Goal: Task Accomplishment & Management: Complete application form

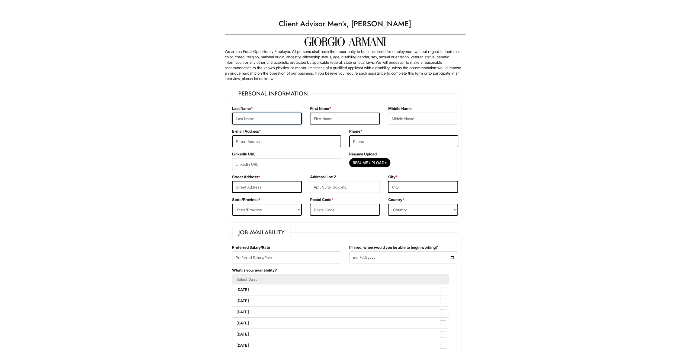
click at [292, 118] on input "text" at bounding box center [267, 118] width 70 height 12
type input "[PERSON_NAME]"
click at [361, 118] on input "text" at bounding box center [345, 118] width 70 height 12
type input "[PERSON_NAME]"
click at [421, 118] on input "text" at bounding box center [423, 118] width 70 height 12
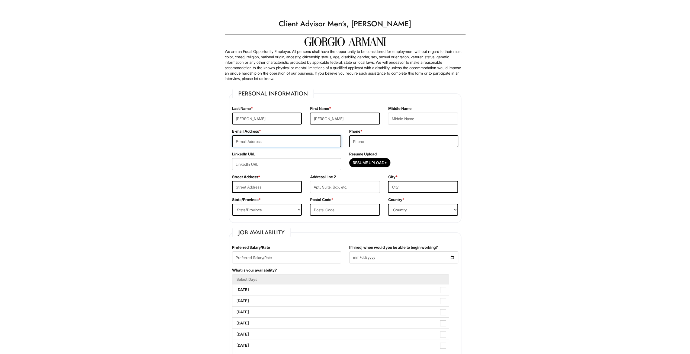
click at [302, 139] on input "email" at bounding box center [286, 141] width 109 height 12
type input "[EMAIL_ADDRESS][DOMAIN_NAME]"
click at [366, 142] on input "tel" at bounding box center [403, 141] width 109 height 12
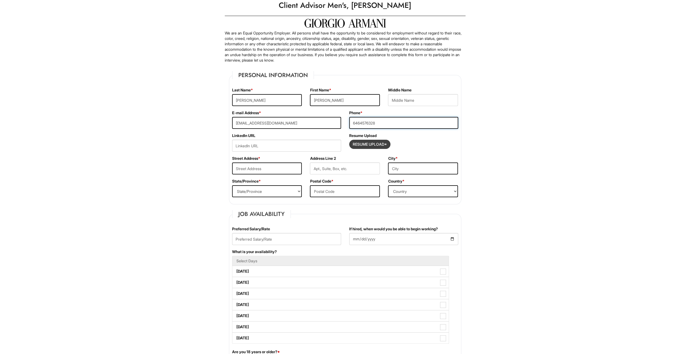
scroll to position [27, 0]
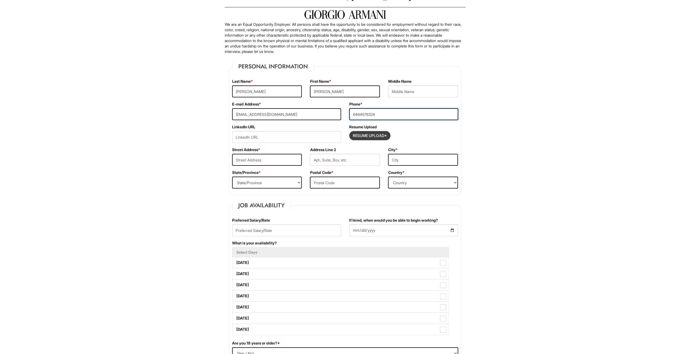
type input "6464576328"
click at [367, 136] on input "Resume Upload*" at bounding box center [369, 135] width 41 height 9
click at [369, 134] on input "Resume Upload*" at bounding box center [369, 135] width 41 height 9
type input "C:\fakepath\[PERSON_NAME] Resume.docx"
click at [280, 137] on input "url" at bounding box center [286, 137] width 109 height 12
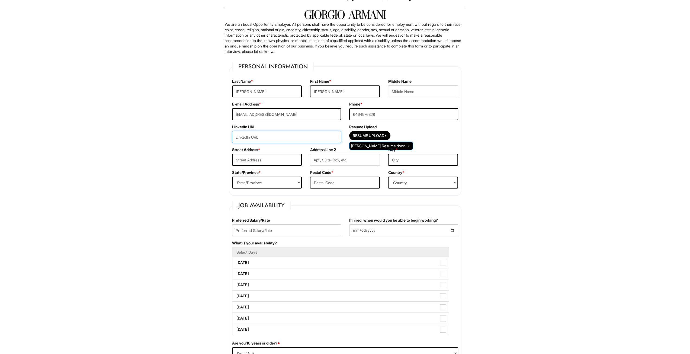
paste input "[URL][DOMAIN_NAME][PERSON_NAME]"
type input "[URL][DOMAIN_NAME][PERSON_NAME]"
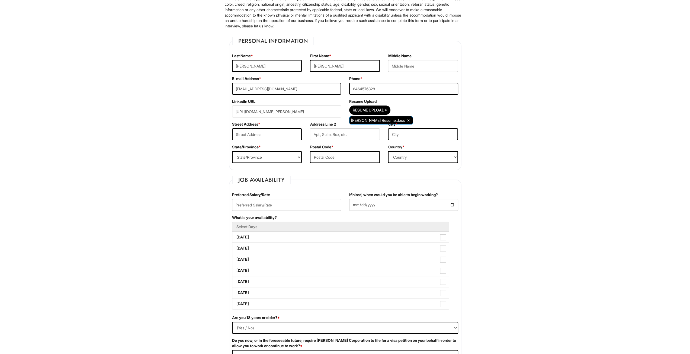
scroll to position [81, 0]
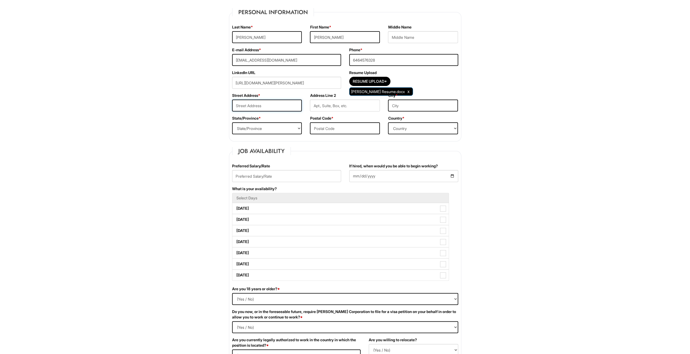
click at [270, 101] on input "text" at bounding box center [267, 105] width 70 height 12
type input "[STREET_ADDRESS]"
click at [334, 109] on input "text" at bounding box center [345, 105] width 70 height 12
type input "Apt 13B"
click at [394, 109] on input "text" at bounding box center [423, 105] width 70 height 12
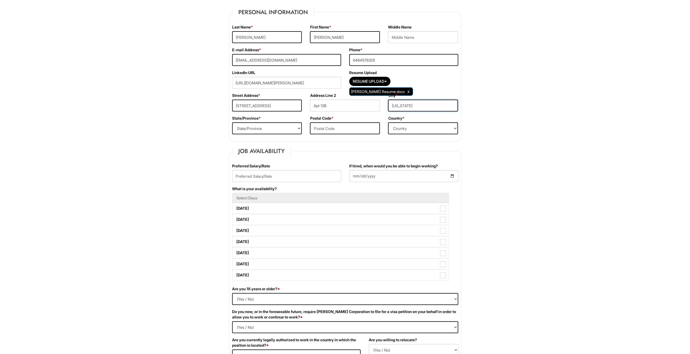
type input "[US_STATE]"
click at [412, 128] on select "Country [GEOGRAPHIC_DATA] [GEOGRAPHIC_DATA] [GEOGRAPHIC_DATA] [US_STATE] [GEOGR…" at bounding box center [423, 128] width 70 height 12
select select "[GEOGRAPHIC_DATA]"
click at [388, 122] on select "Country [GEOGRAPHIC_DATA] [GEOGRAPHIC_DATA] [GEOGRAPHIC_DATA] [US_STATE] [GEOGR…" at bounding box center [423, 128] width 70 height 12
click at [321, 126] on input "text" at bounding box center [345, 128] width 70 height 12
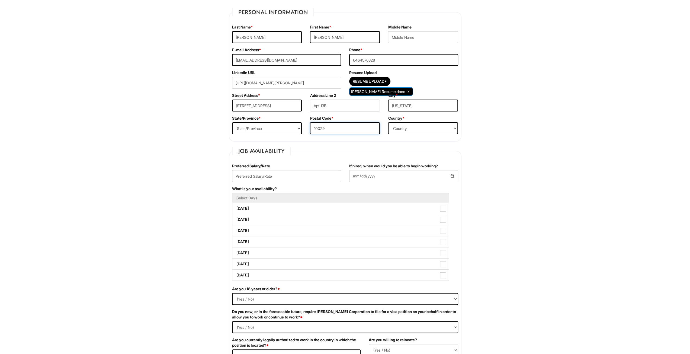
type input "10029"
click at [289, 130] on select "State/Province [US_STATE] [US_STATE] [US_STATE] [US_STATE] [US_STATE] [US_STATE…" at bounding box center [267, 128] width 70 height 12
select select "NY"
click at [232, 122] on select "State/Province [US_STATE] [US_STATE] [US_STATE] [US_STATE] [US_STATE] [US_STATE…" at bounding box center [267, 128] width 70 height 12
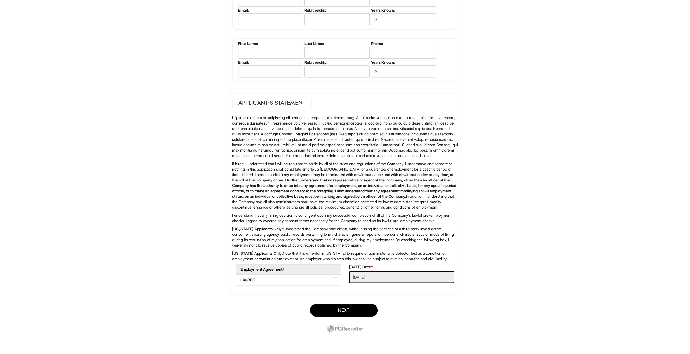
scroll to position [724, 0]
